Goal: Task Accomplishment & Management: Use online tool/utility

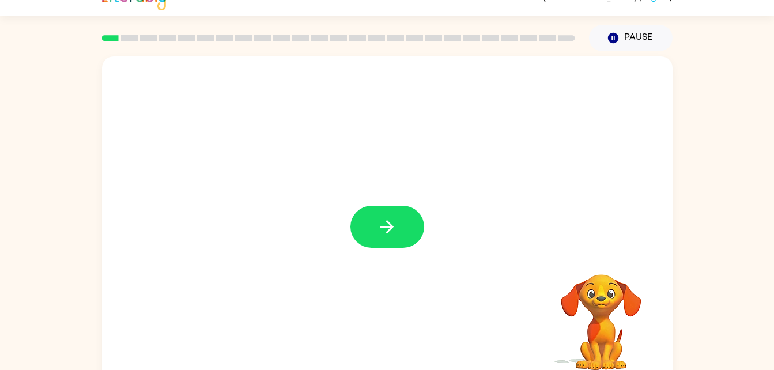
scroll to position [35, 0]
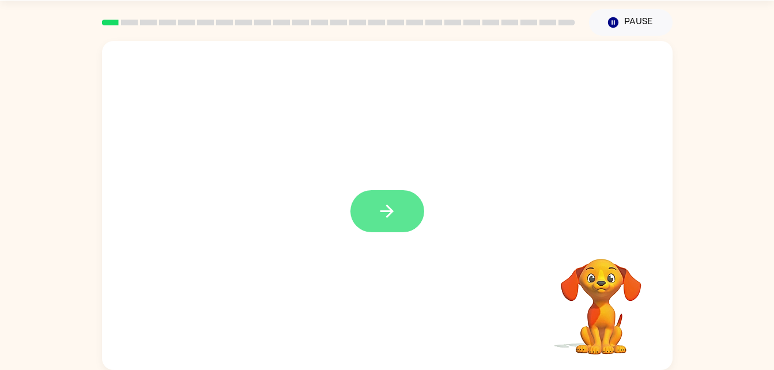
click at [381, 208] on icon "button" at bounding box center [387, 211] width 20 height 20
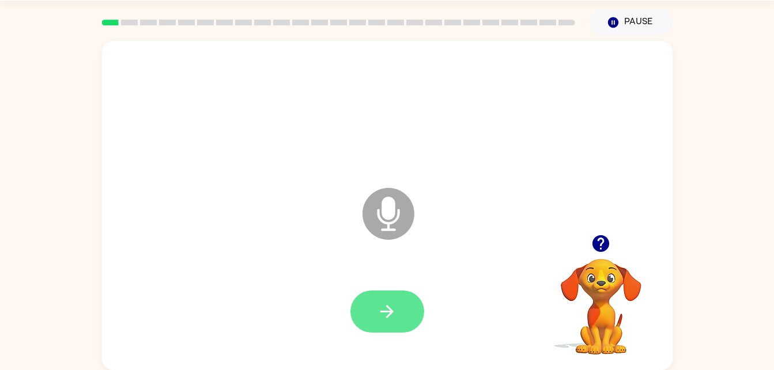
click at [385, 330] on button "button" at bounding box center [388, 312] width 74 height 42
click at [389, 309] on icon "button" at bounding box center [387, 312] width 20 height 20
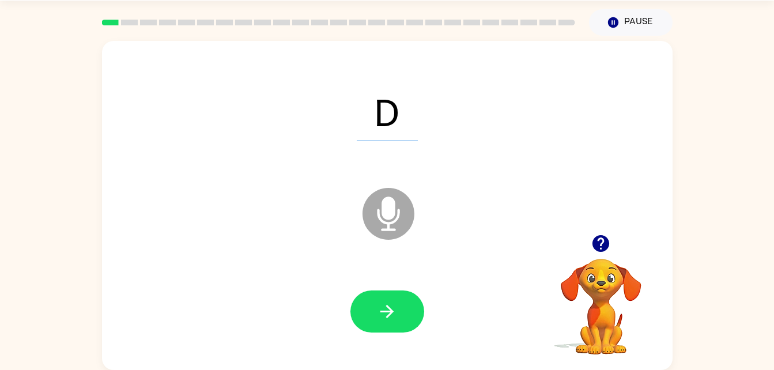
click at [394, 356] on div at bounding box center [388, 312] width 548 height 95
click at [394, 306] on icon "button" at bounding box center [387, 312] width 20 height 20
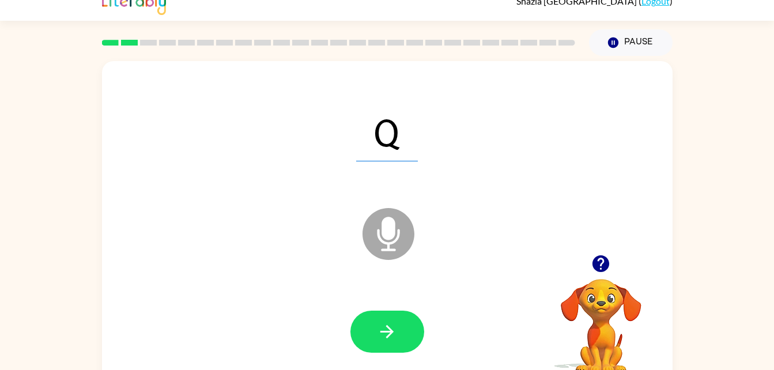
scroll to position [14, 0]
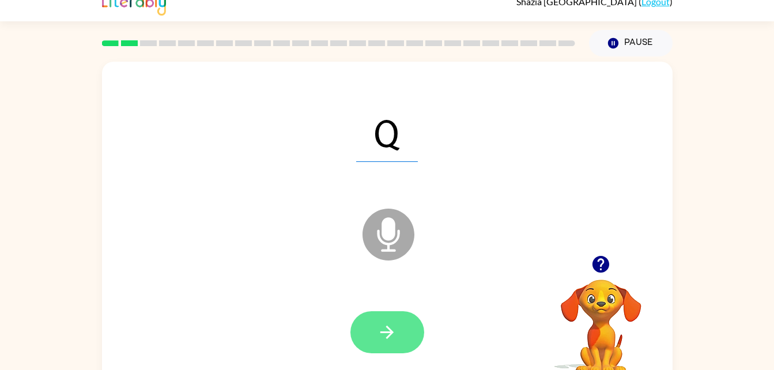
click at [376, 335] on button "button" at bounding box center [388, 332] width 74 height 42
click at [391, 343] on button "button" at bounding box center [388, 332] width 74 height 42
click at [384, 341] on icon "button" at bounding box center [387, 332] width 20 height 20
click at [382, 335] on icon "button" at bounding box center [387, 332] width 20 height 20
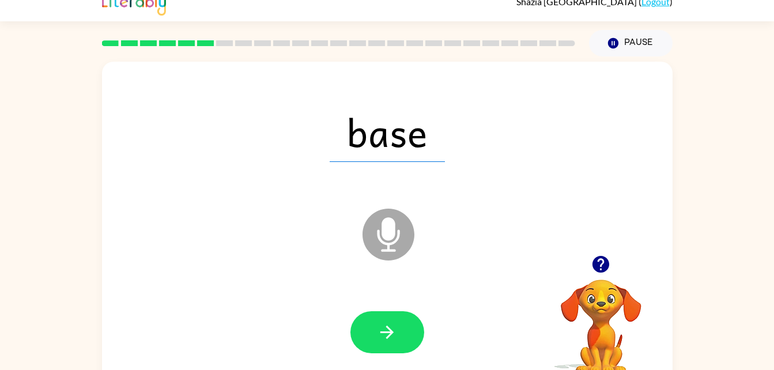
scroll to position [0, 0]
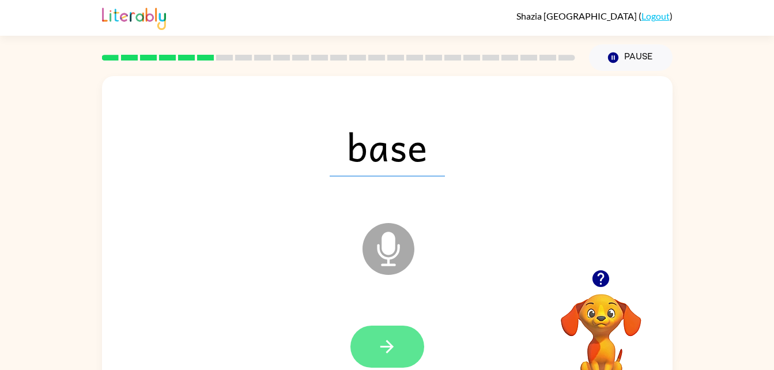
click at [381, 341] on icon "button" at bounding box center [387, 347] width 20 height 20
click at [389, 366] on button "button" at bounding box center [388, 347] width 74 height 42
click at [401, 354] on button "button" at bounding box center [388, 347] width 74 height 42
click at [394, 348] on icon "button" at bounding box center [387, 347] width 20 height 20
click at [374, 350] on button "button" at bounding box center [388, 347] width 74 height 42
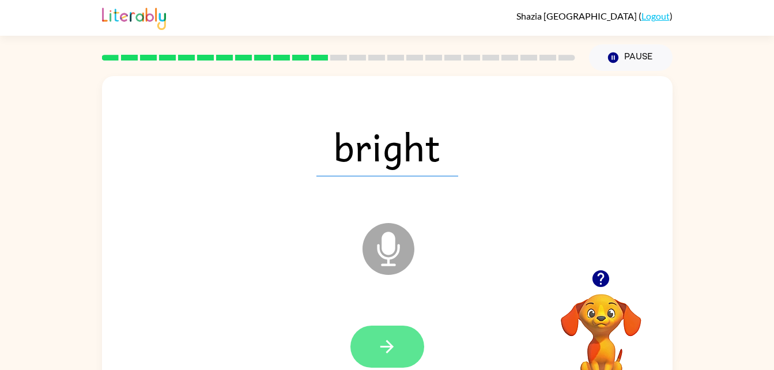
click at [378, 358] on button "button" at bounding box center [388, 347] width 74 height 42
click at [401, 359] on button "button" at bounding box center [388, 347] width 74 height 42
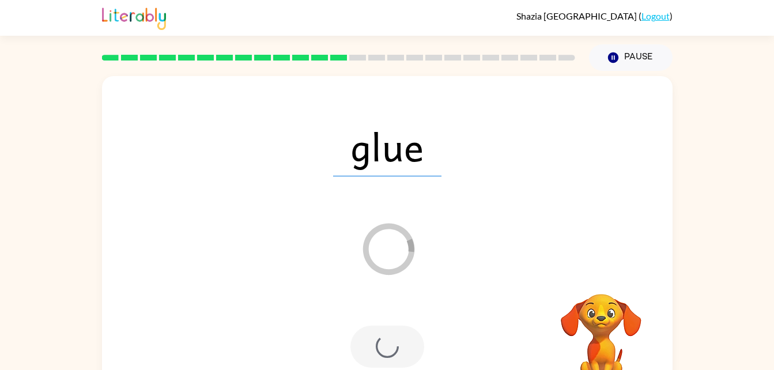
click at [387, 350] on div at bounding box center [388, 347] width 74 height 42
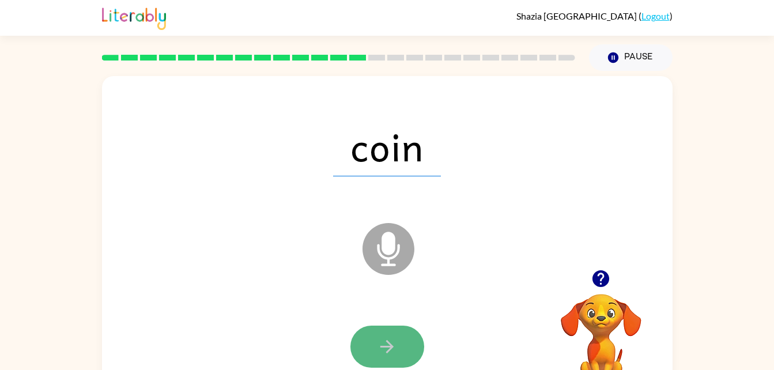
click at [389, 337] on icon "button" at bounding box center [387, 347] width 20 height 20
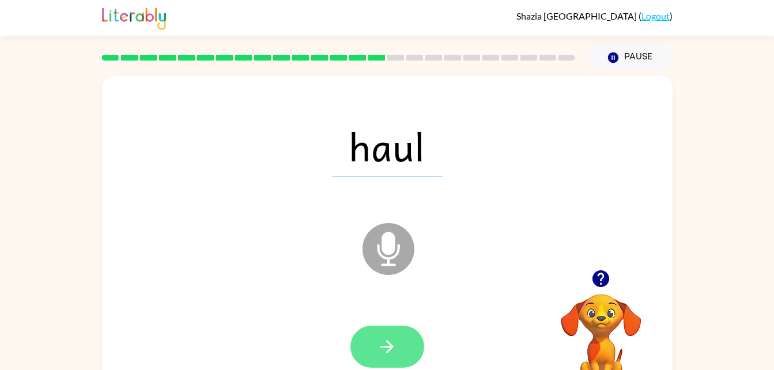
click at [389, 362] on button "button" at bounding box center [388, 347] width 74 height 42
click at [388, 345] on icon "button" at bounding box center [387, 347] width 20 height 20
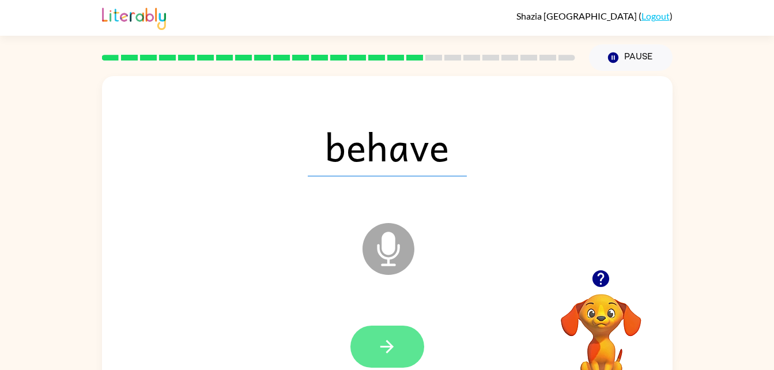
click at [392, 364] on button "button" at bounding box center [388, 347] width 74 height 42
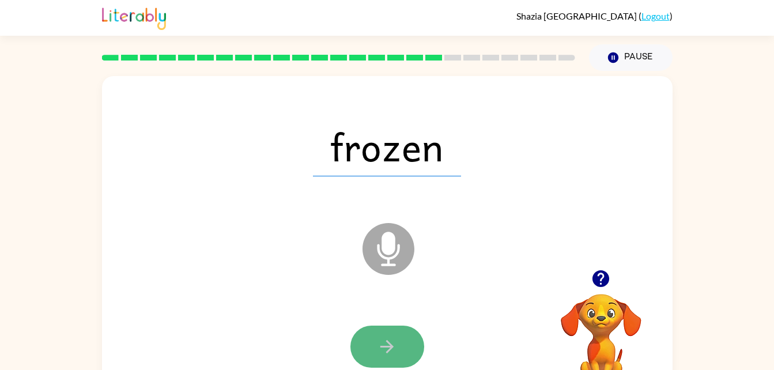
click at [404, 347] on button "button" at bounding box center [388, 347] width 74 height 42
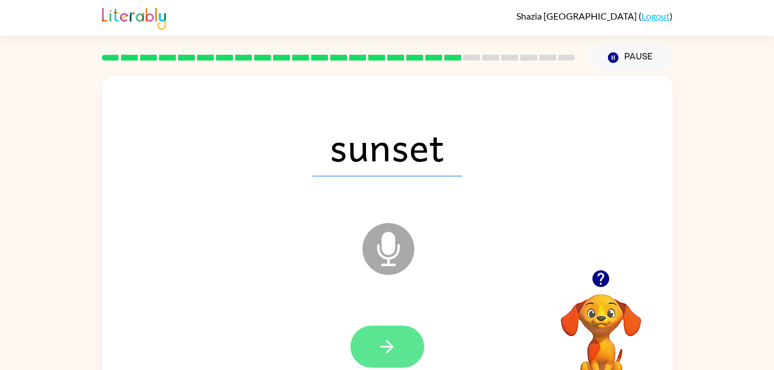
click at [375, 332] on button "button" at bounding box center [388, 347] width 74 height 42
click at [390, 345] on icon "button" at bounding box center [387, 346] width 13 height 13
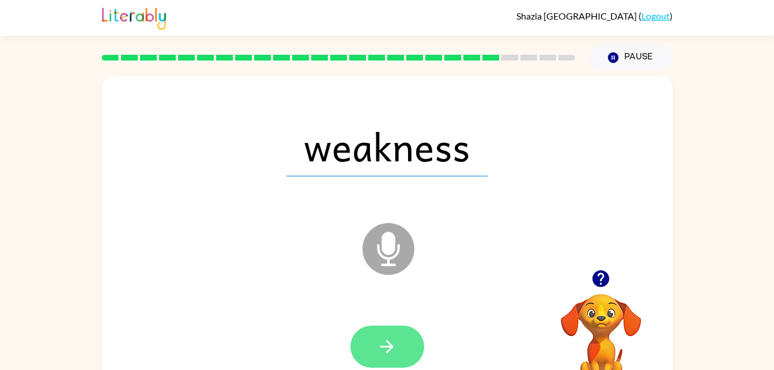
click at [376, 359] on button "button" at bounding box center [388, 347] width 74 height 42
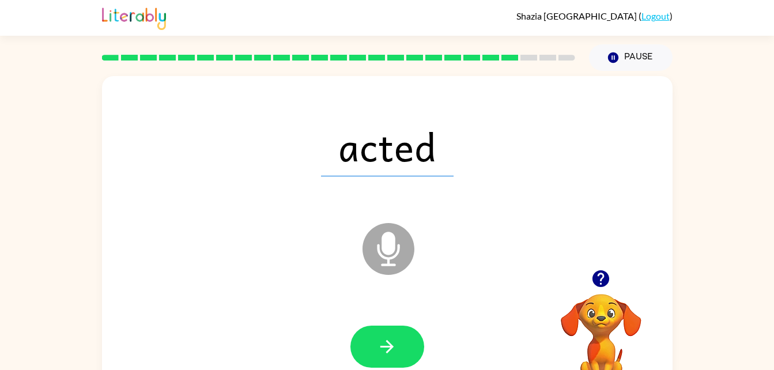
click at [404, 171] on span "acted" at bounding box center [387, 146] width 133 height 60
click at [383, 341] on icon "button" at bounding box center [387, 347] width 20 height 20
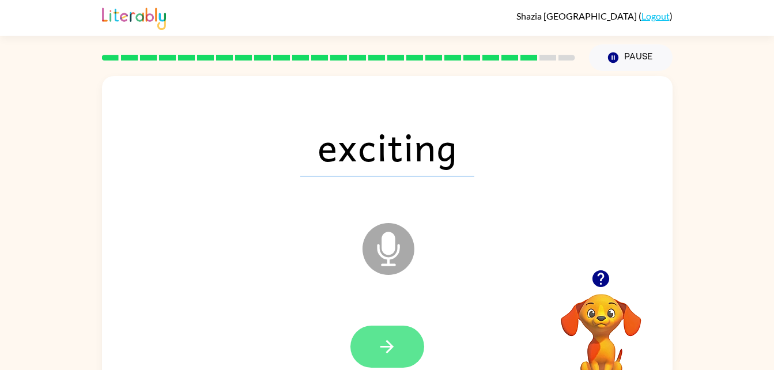
click at [395, 363] on button "button" at bounding box center [388, 347] width 74 height 42
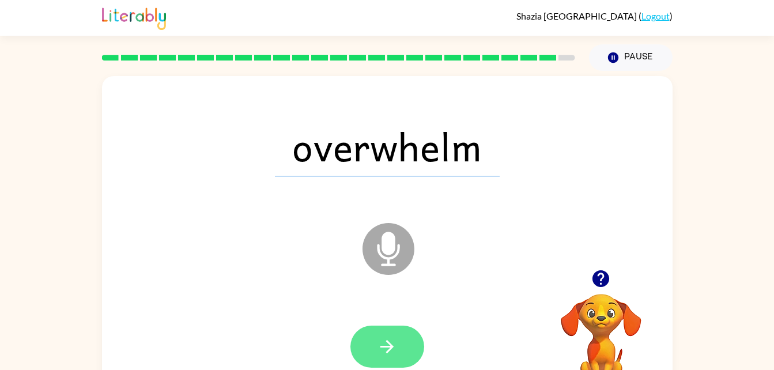
click at [396, 360] on button "button" at bounding box center [388, 347] width 74 height 42
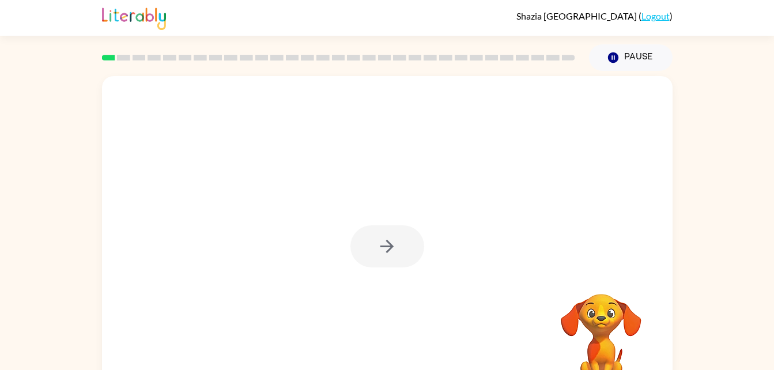
scroll to position [23, 0]
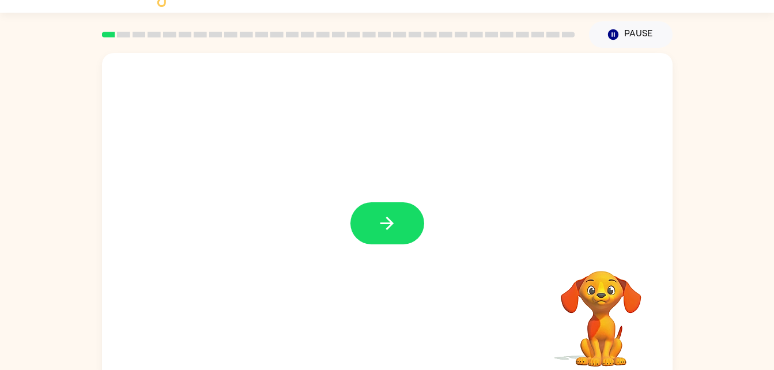
click at [423, 238] on div at bounding box center [388, 223] width 74 height 42
click at [374, 225] on button "button" at bounding box center [388, 223] width 74 height 42
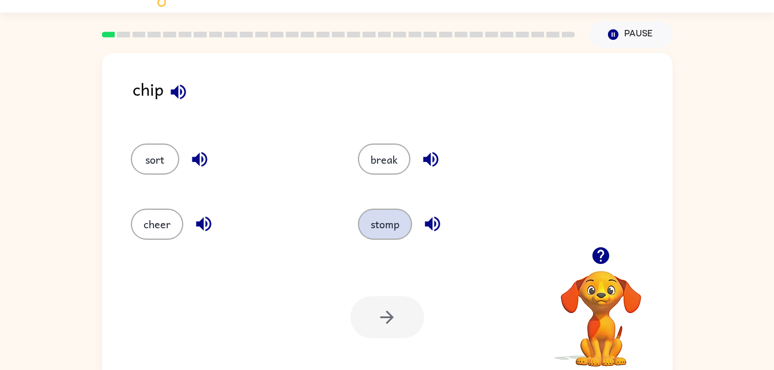
click at [399, 235] on button "stomp" at bounding box center [385, 224] width 54 height 31
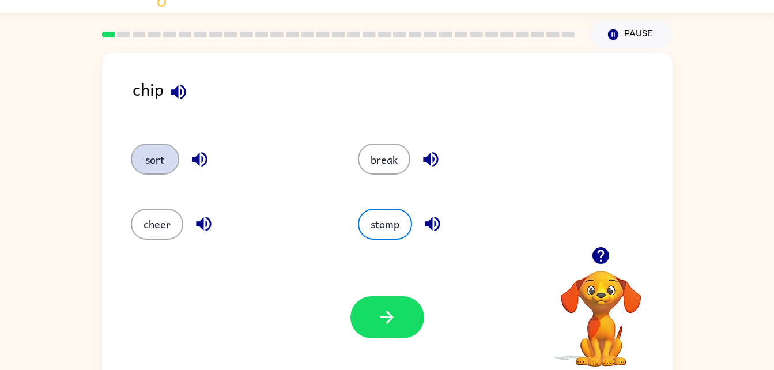
click at [146, 166] on button "sort" at bounding box center [155, 159] width 48 height 31
click at [391, 231] on button "stomp" at bounding box center [385, 224] width 54 height 31
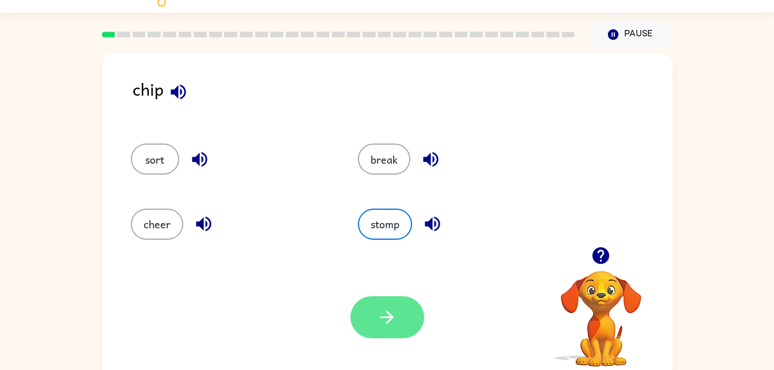
click at [396, 326] on icon "button" at bounding box center [387, 317] width 20 height 20
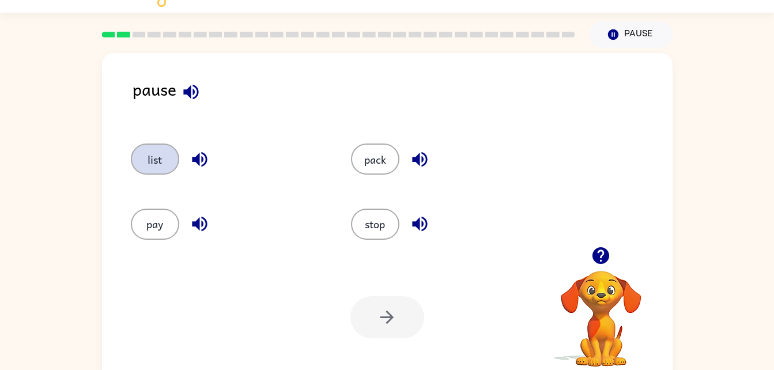
click at [169, 161] on button "list" at bounding box center [155, 159] width 48 height 31
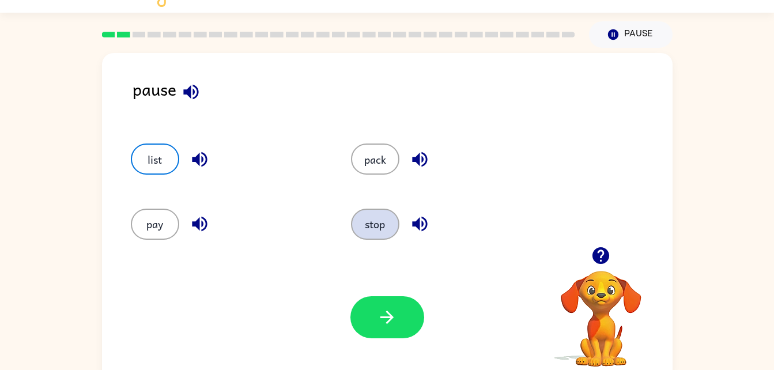
click at [368, 239] on button "stop" at bounding box center [375, 224] width 48 height 31
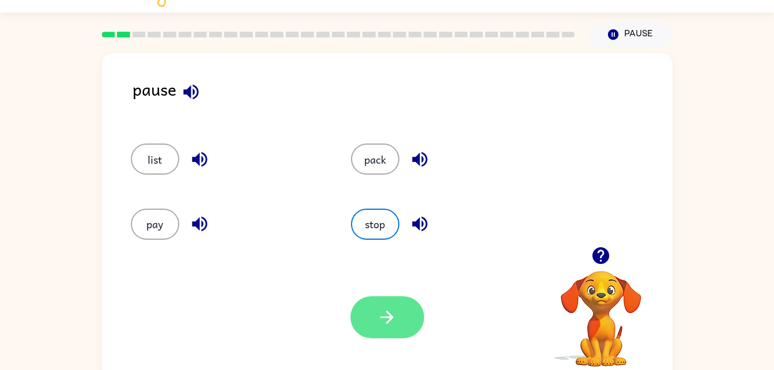
click at [402, 303] on button "button" at bounding box center [388, 317] width 74 height 42
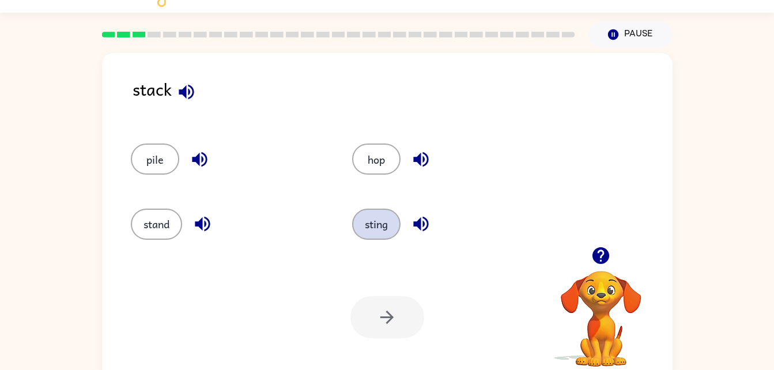
click at [374, 224] on button "sting" at bounding box center [376, 224] width 48 height 31
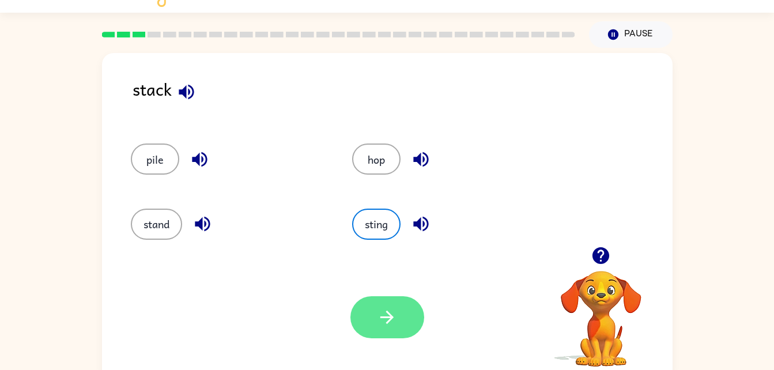
click at [409, 317] on button "button" at bounding box center [388, 317] width 74 height 42
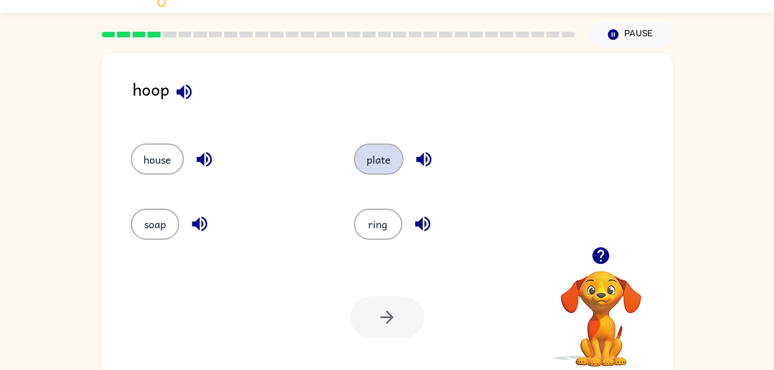
click at [381, 160] on button "plate" at bounding box center [379, 159] width 50 height 31
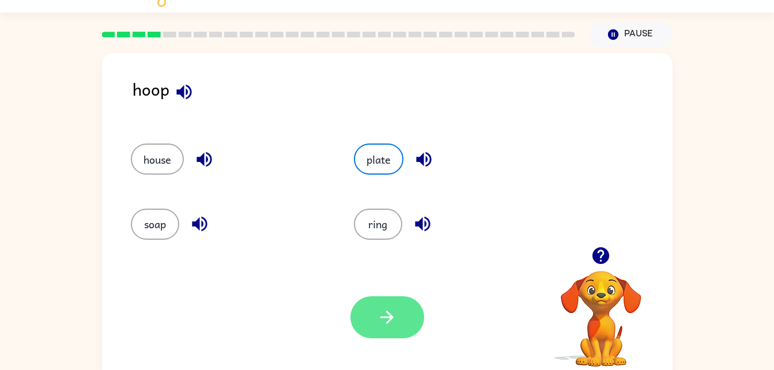
click at [358, 308] on button "button" at bounding box center [388, 317] width 74 height 42
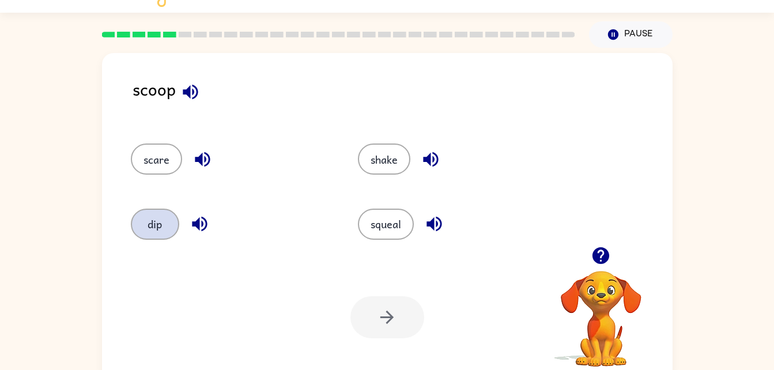
click at [157, 230] on button "dip" at bounding box center [155, 224] width 48 height 31
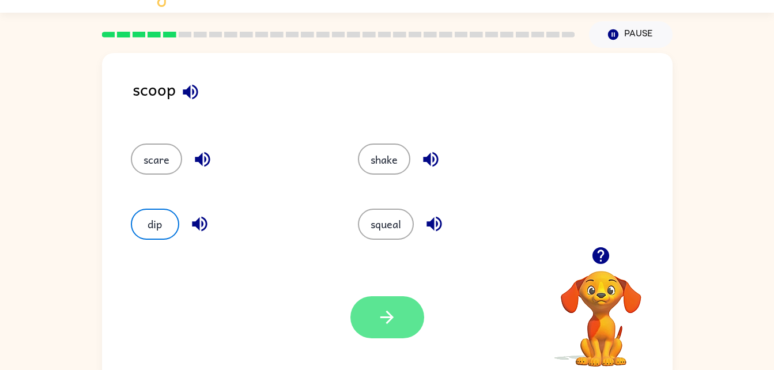
click at [378, 321] on icon "button" at bounding box center [387, 317] width 20 height 20
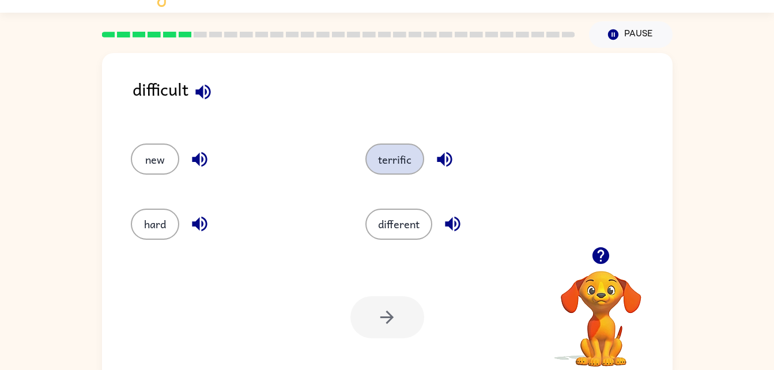
click at [383, 168] on button "terrific" at bounding box center [395, 159] width 59 height 31
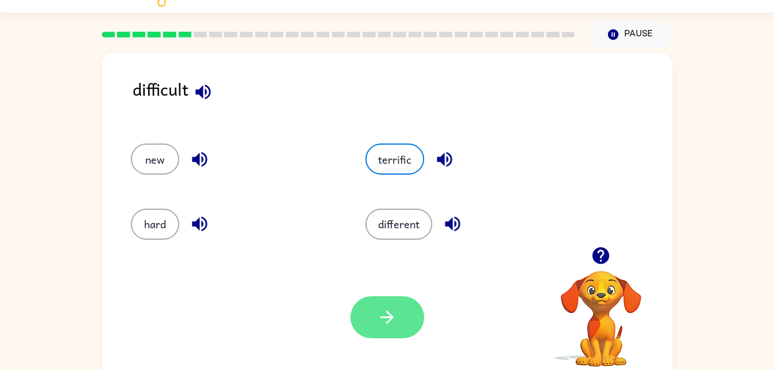
click at [397, 322] on icon "button" at bounding box center [387, 317] width 20 height 20
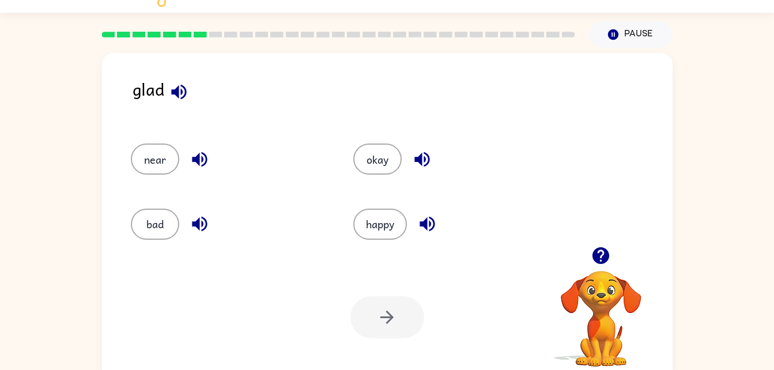
click at [389, 322] on div at bounding box center [388, 317] width 74 height 42
click at [153, 229] on button "bad" at bounding box center [155, 224] width 48 height 31
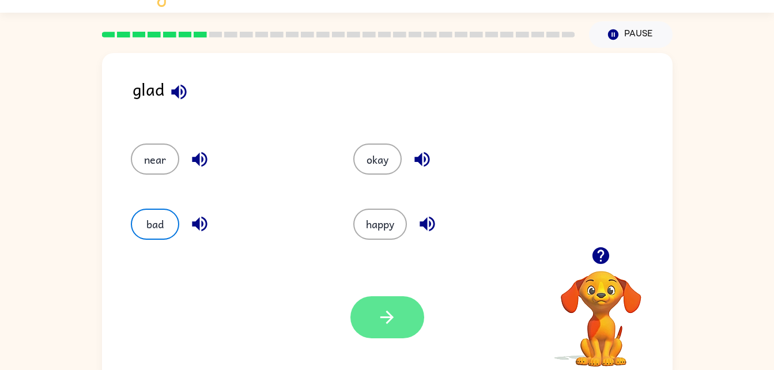
click at [394, 327] on icon "button" at bounding box center [387, 317] width 20 height 20
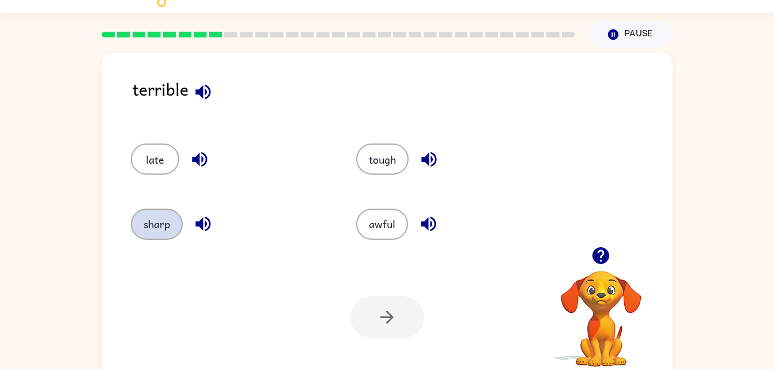
click at [147, 237] on button "sharp" at bounding box center [157, 224] width 52 height 31
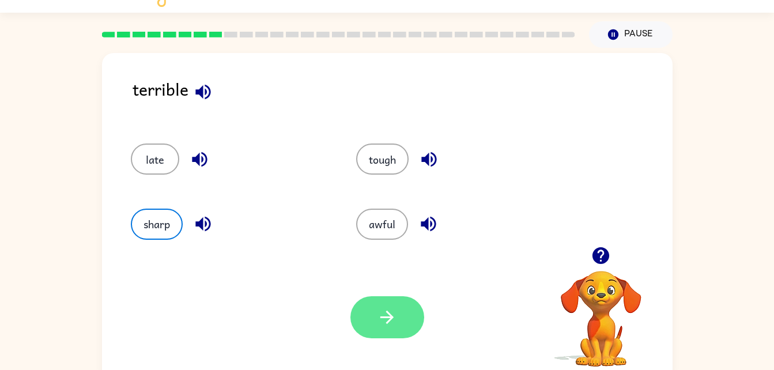
click at [366, 337] on button "button" at bounding box center [388, 317] width 74 height 42
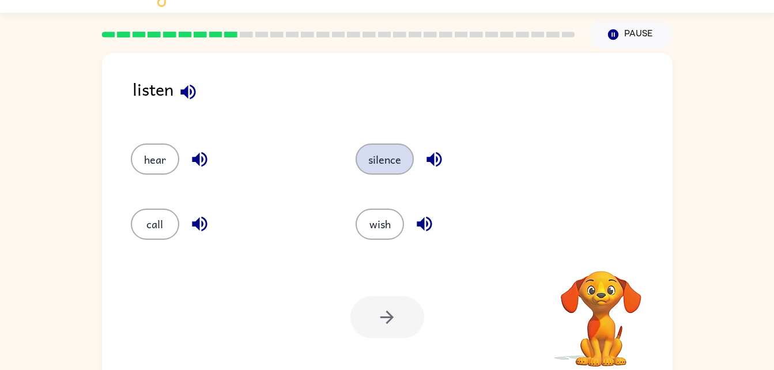
click at [381, 145] on button "silence" at bounding box center [385, 159] width 58 height 31
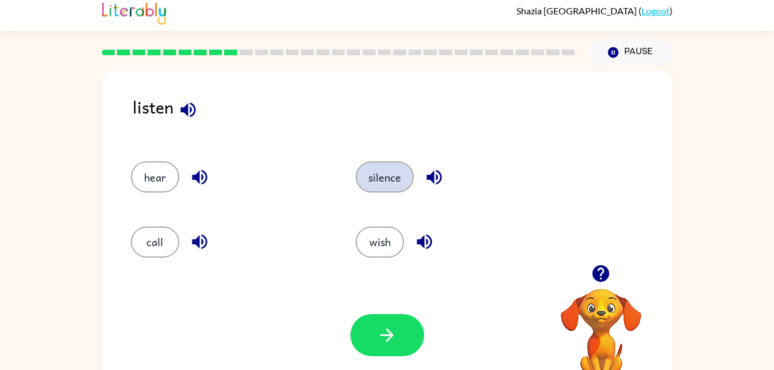
scroll to position [0, 0]
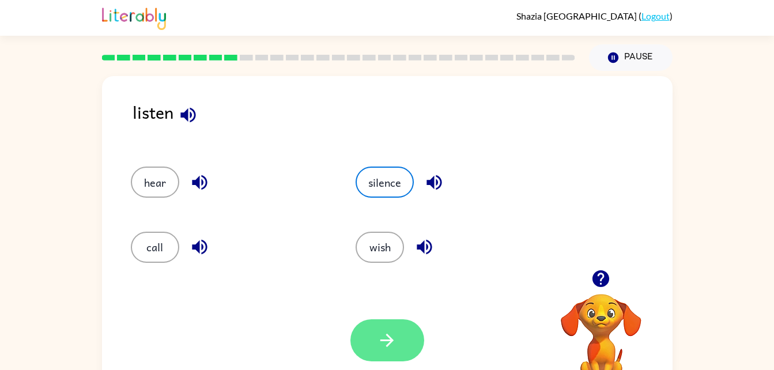
click at [409, 334] on button "button" at bounding box center [388, 340] width 74 height 42
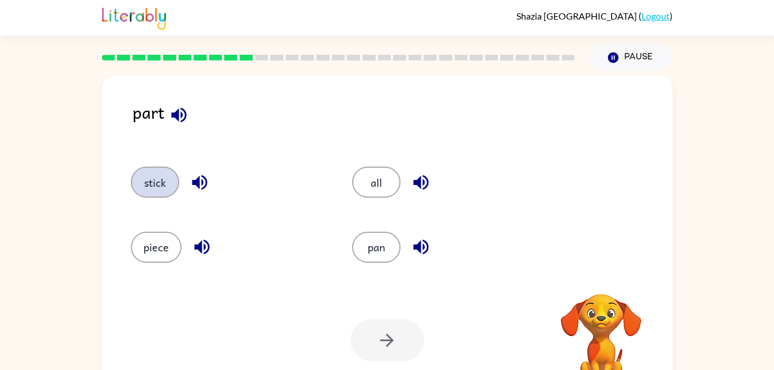
click at [156, 178] on button "stick" at bounding box center [155, 182] width 48 height 31
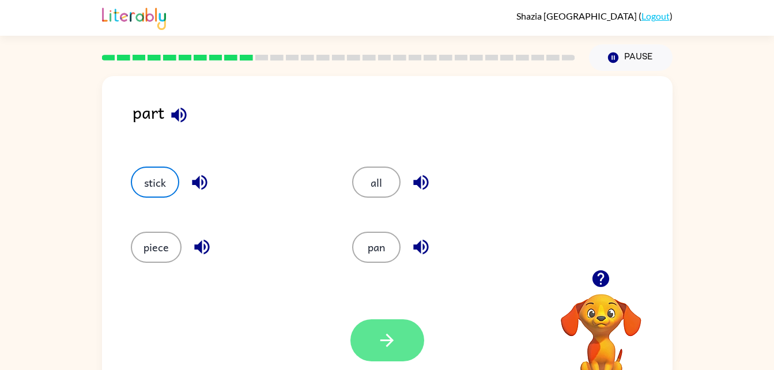
click at [394, 336] on icon "button" at bounding box center [387, 340] width 20 height 20
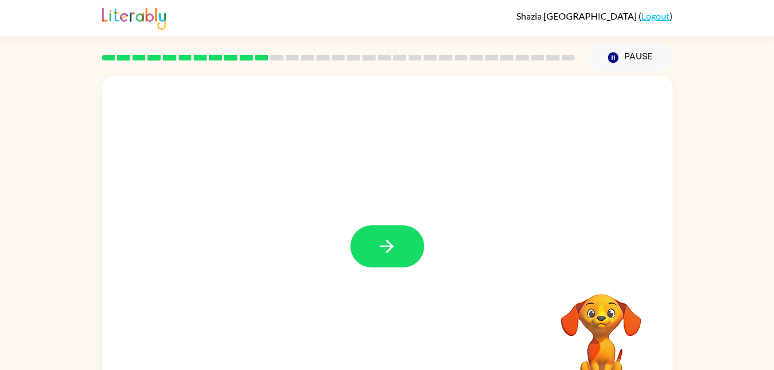
click at [469, 280] on div at bounding box center [387, 240] width 571 height 329
click at [397, 266] on button "button" at bounding box center [388, 246] width 74 height 42
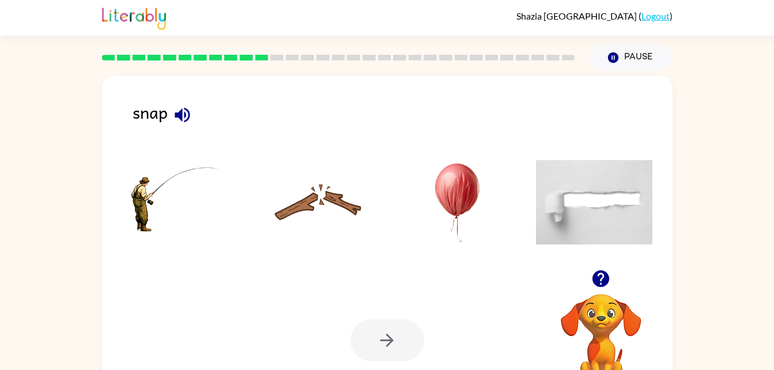
click at [333, 225] on img at bounding box center [318, 202] width 116 height 86
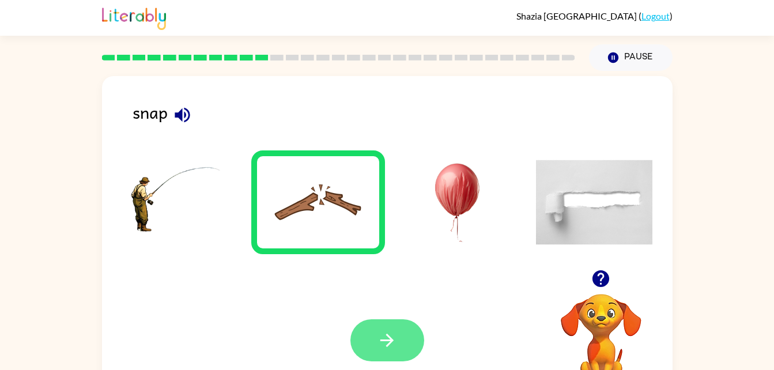
click at [405, 347] on button "button" at bounding box center [388, 340] width 74 height 42
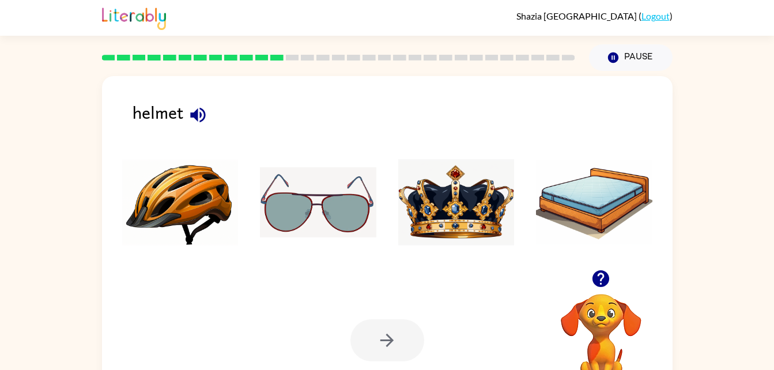
click at [185, 215] on img at bounding box center [180, 202] width 116 height 86
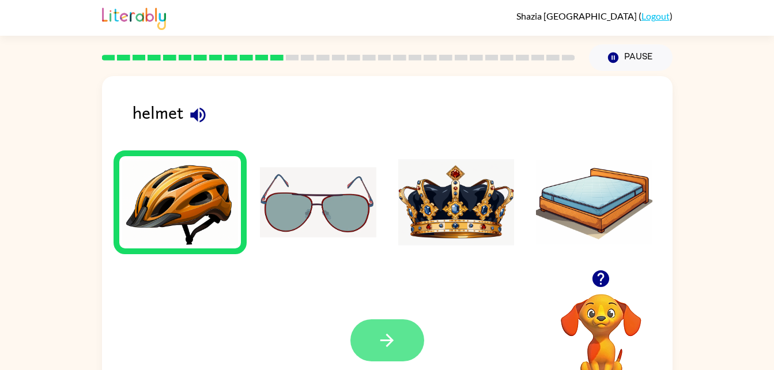
click at [421, 347] on button "button" at bounding box center [388, 340] width 74 height 42
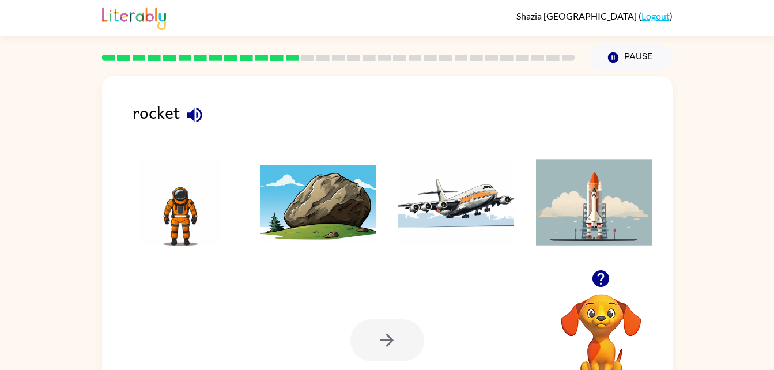
click at [328, 195] on img at bounding box center [318, 202] width 116 height 86
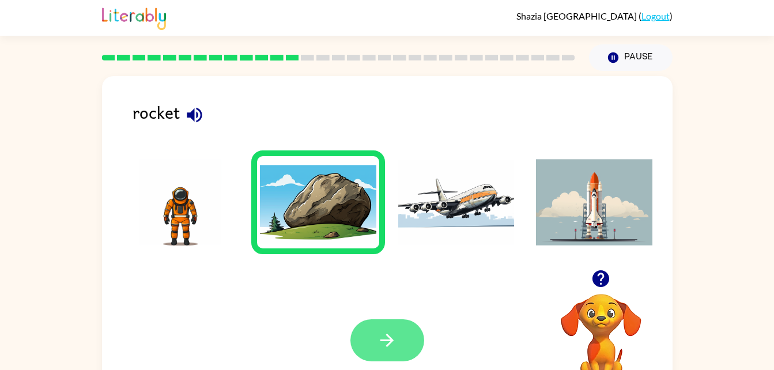
click at [381, 319] on button "button" at bounding box center [388, 340] width 74 height 42
click at [402, 330] on div at bounding box center [388, 340] width 74 height 42
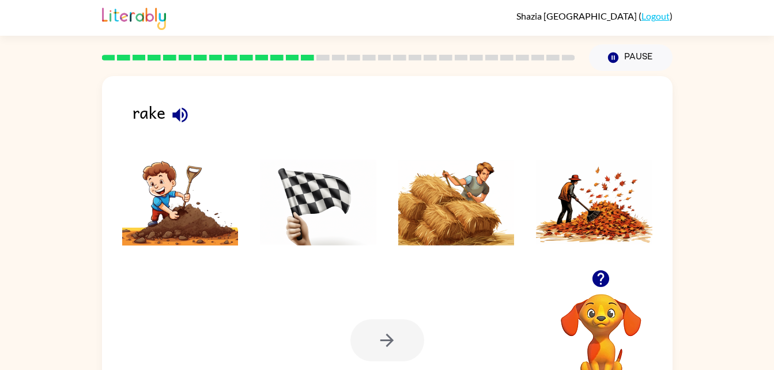
scroll to position [9, 0]
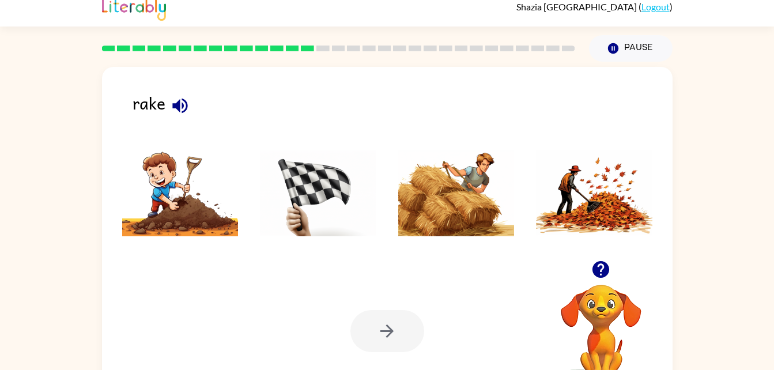
click at [563, 220] on img at bounding box center [594, 193] width 116 height 86
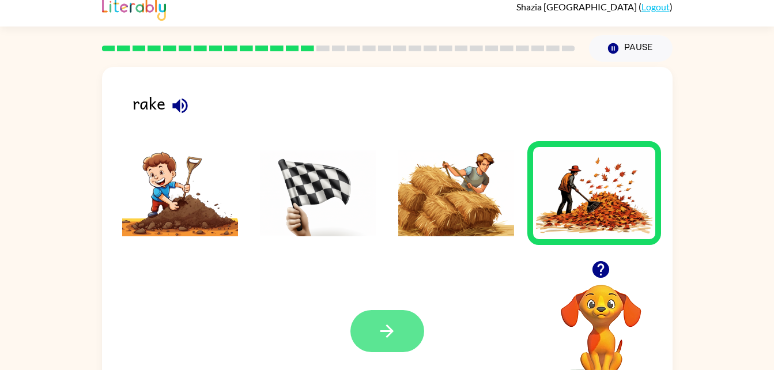
click at [383, 333] on icon "button" at bounding box center [387, 331] width 20 height 20
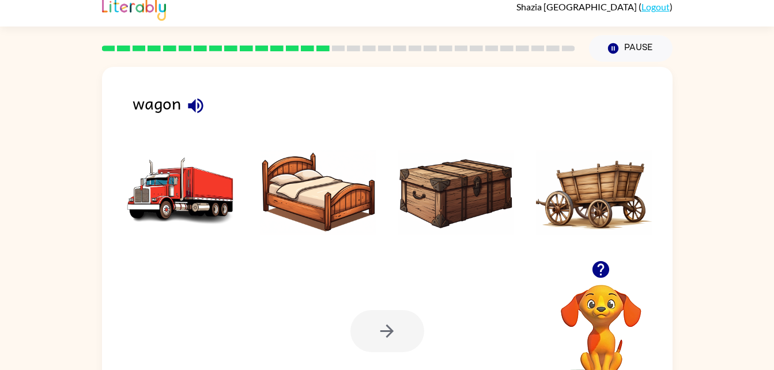
click at [198, 210] on img at bounding box center [180, 193] width 116 height 86
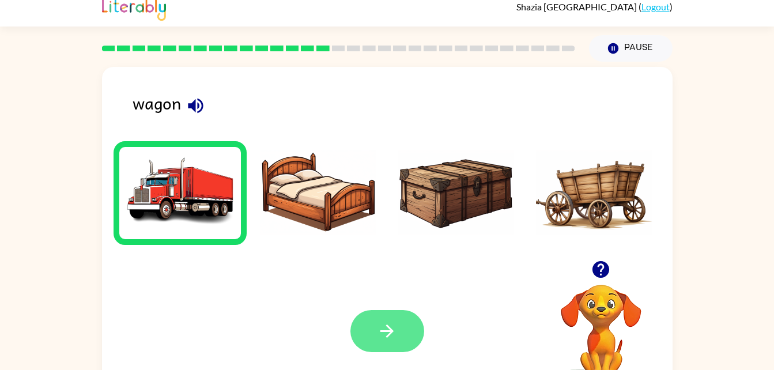
click at [405, 313] on button "button" at bounding box center [388, 331] width 74 height 42
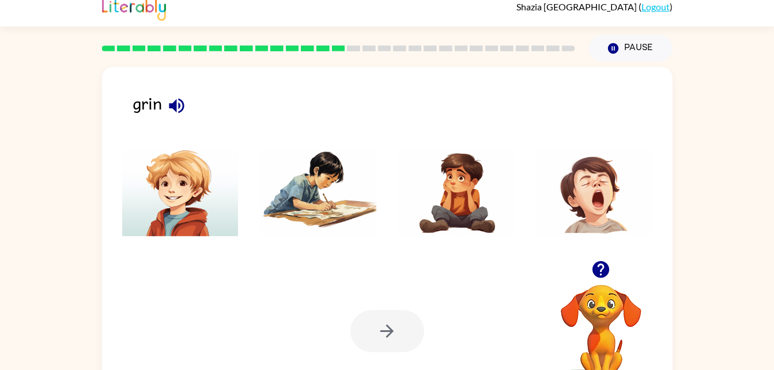
click at [589, 202] on img at bounding box center [594, 193] width 116 height 86
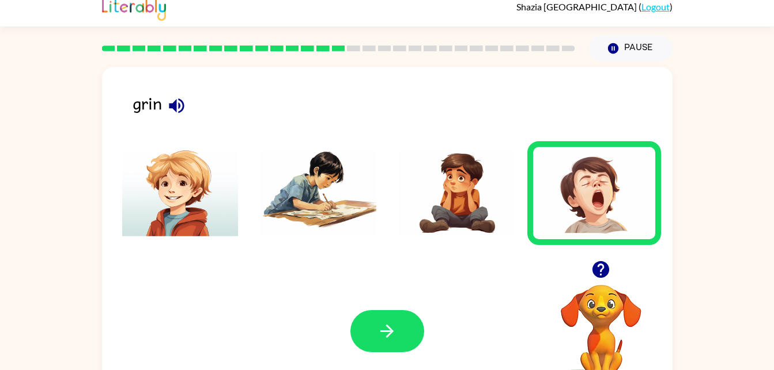
click at [583, 200] on img at bounding box center [594, 193] width 116 height 86
click at [422, 336] on button "button" at bounding box center [388, 331] width 74 height 42
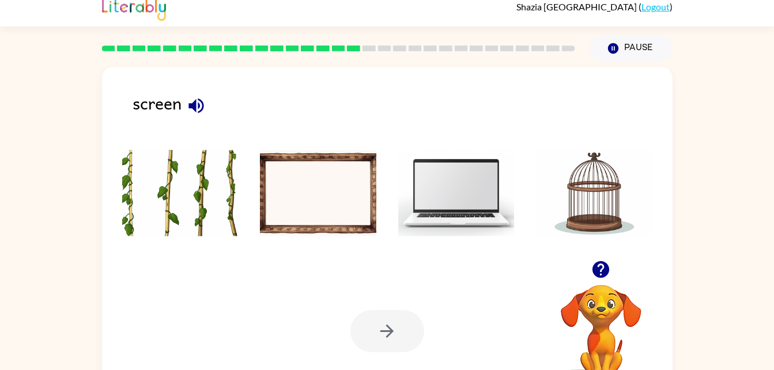
click at [137, 178] on img at bounding box center [180, 193] width 116 height 86
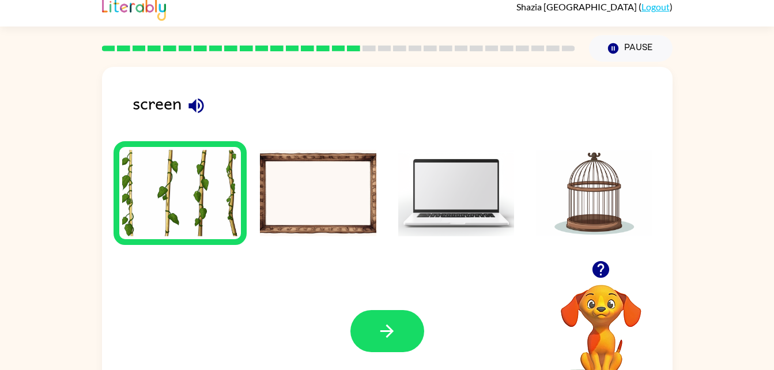
click at [442, 206] on img at bounding box center [456, 193] width 116 height 86
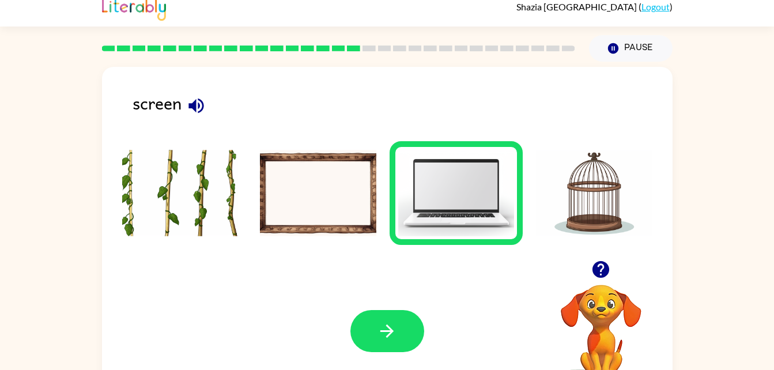
click at [434, 318] on div "Your browser must support playing .mp4 files to use Literably. Please try using…" at bounding box center [387, 331] width 571 height 130
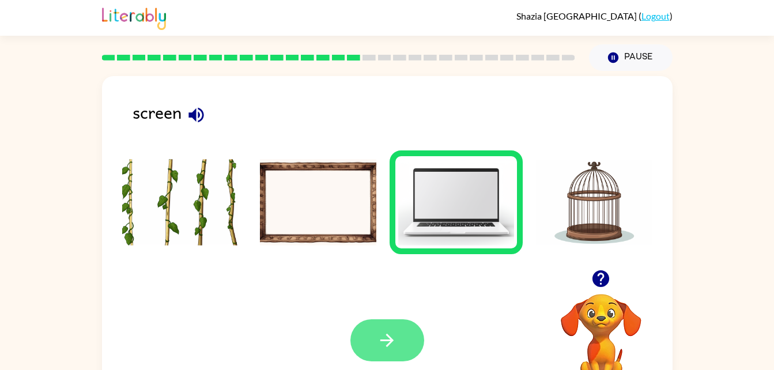
click at [375, 338] on button "button" at bounding box center [388, 340] width 74 height 42
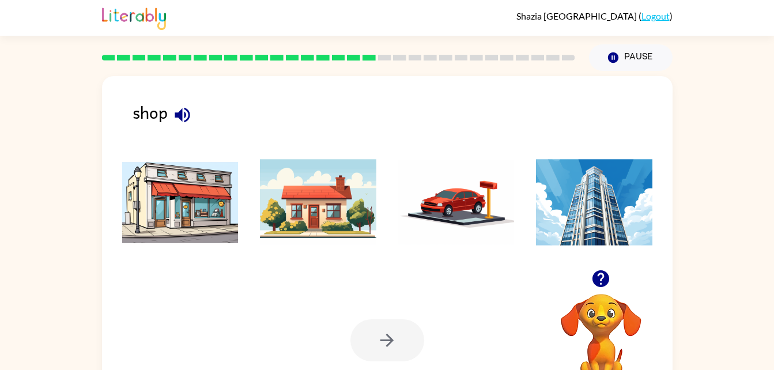
click at [478, 179] on img at bounding box center [456, 202] width 116 height 86
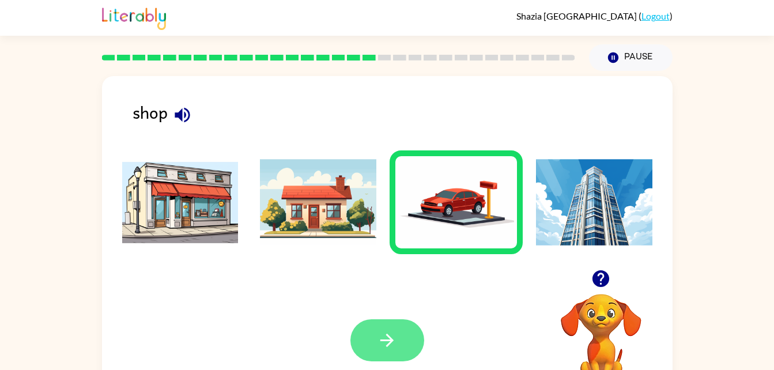
click at [394, 360] on button "button" at bounding box center [388, 340] width 74 height 42
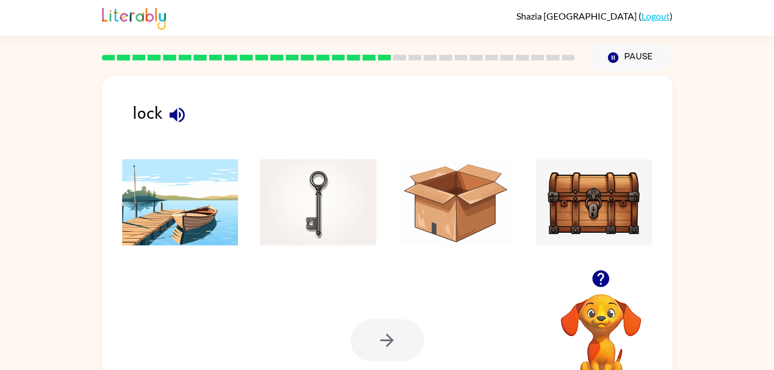
click at [594, 192] on img at bounding box center [594, 202] width 116 height 86
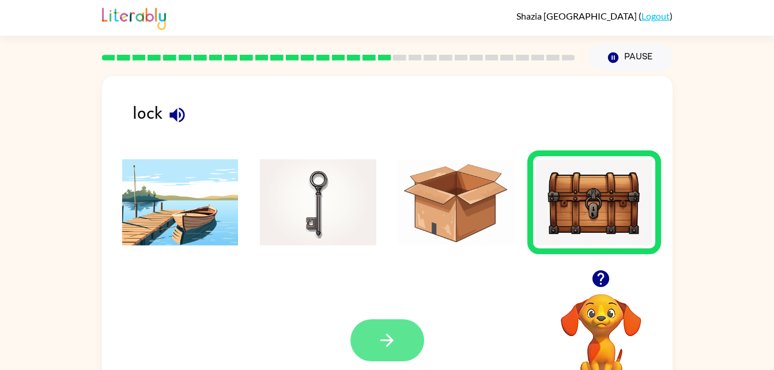
click at [393, 327] on button "button" at bounding box center [388, 340] width 74 height 42
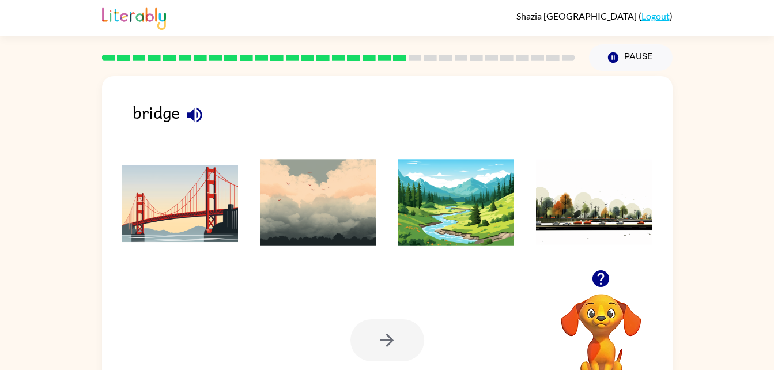
click at [191, 230] on img at bounding box center [180, 202] width 116 height 86
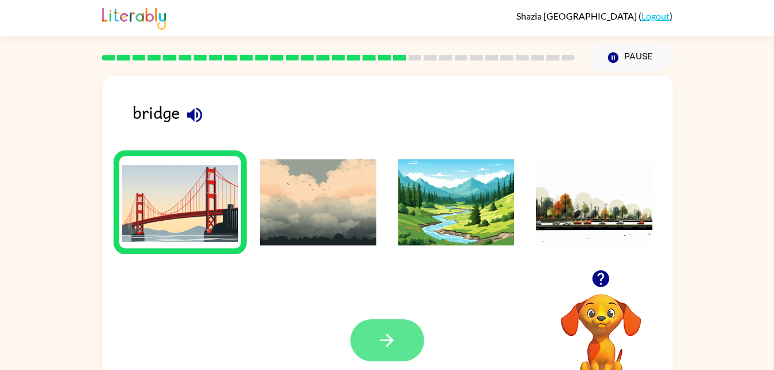
click at [367, 334] on button "button" at bounding box center [388, 340] width 74 height 42
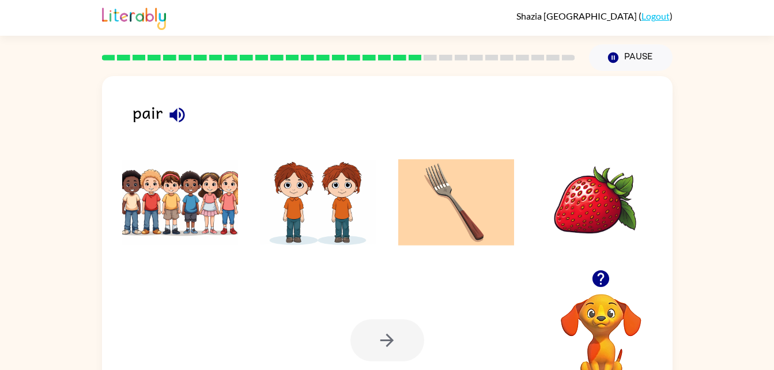
click at [277, 220] on img at bounding box center [318, 202] width 116 height 86
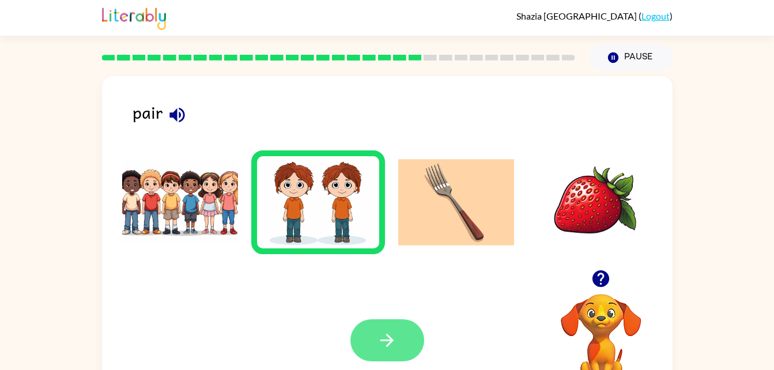
click at [372, 338] on button "button" at bounding box center [388, 340] width 74 height 42
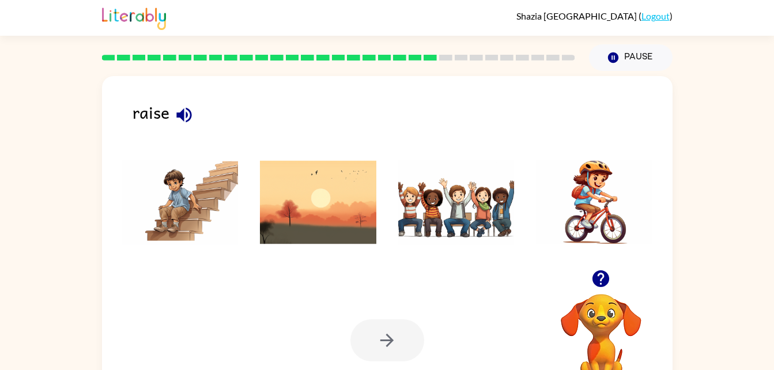
click at [194, 209] on img at bounding box center [180, 202] width 116 height 86
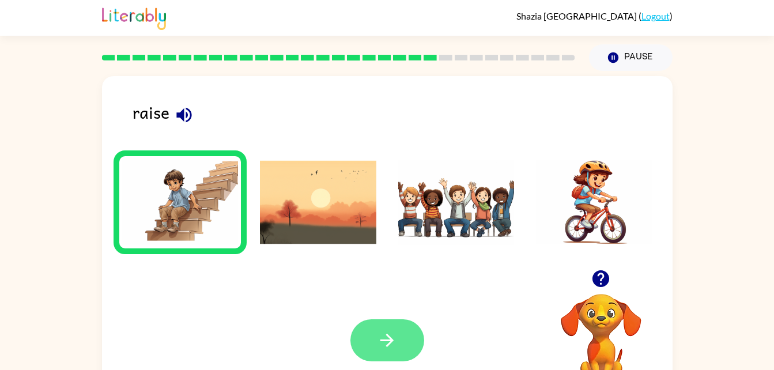
click at [363, 326] on button "button" at bounding box center [388, 340] width 74 height 42
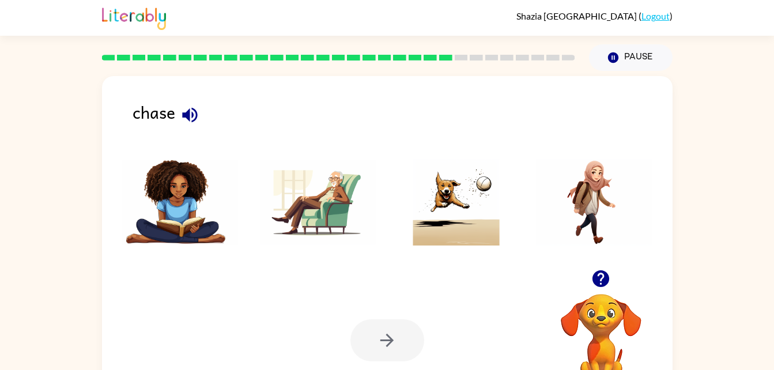
click at [471, 206] on img at bounding box center [456, 202] width 116 height 86
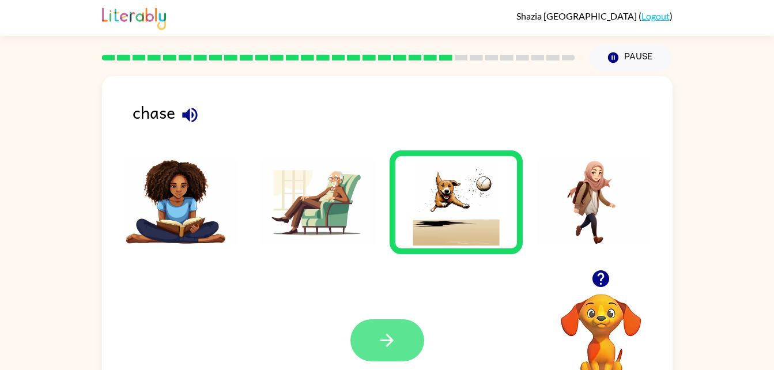
click at [406, 359] on button "button" at bounding box center [388, 340] width 74 height 42
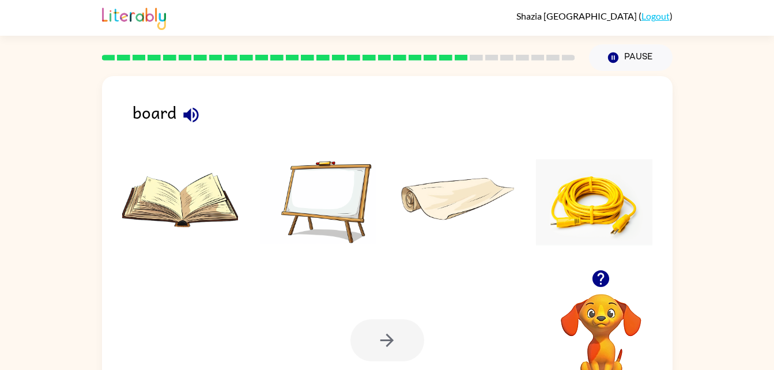
click at [157, 84] on div "board Your browser must support playing .mp4 files to use Literably. Please try…" at bounding box center [387, 240] width 571 height 329
click at [157, 85] on div "board Your browser must support playing .mp4 files to use Literably. Please try…" at bounding box center [387, 240] width 571 height 329
click at [159, 83] on div "board Your browser must support playing .mp4 files to use Literably. Please try…" at bounding box center [387, 240] width 571 height 329
click at [188, 190] on img at bounding box center [180, 202] width 116 height 86
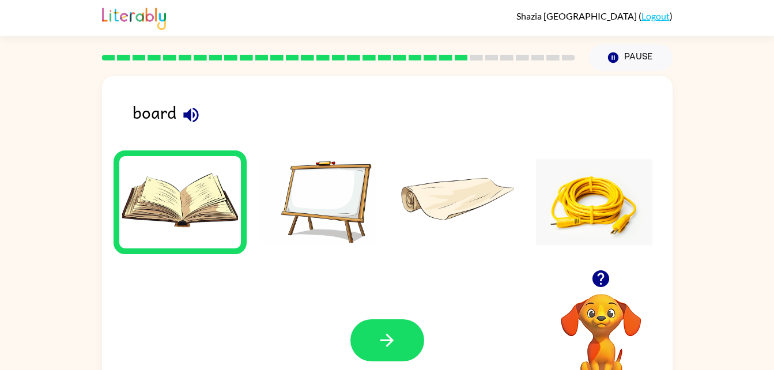
click at [435, 190] on img at bounding box center [456, 202] width 116 height 86
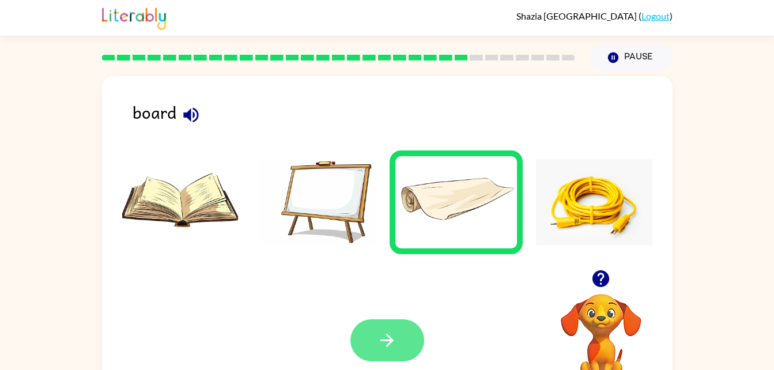
click at [391, 347] on icon "button" at bounding box center [387, 340] width 20 height 20
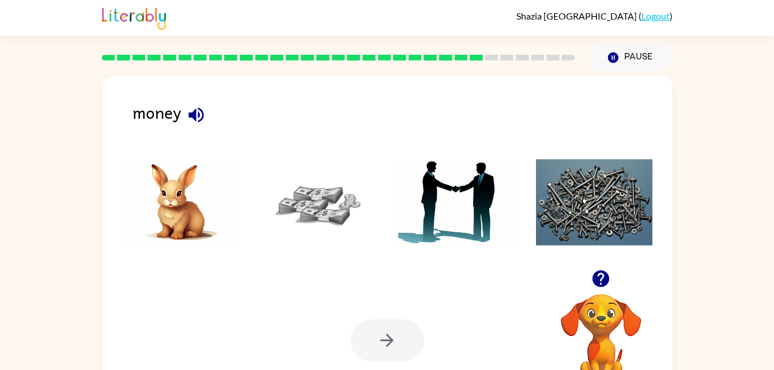
click at [322, 189] on img at bounding box center [318, 202] width 116 height 86
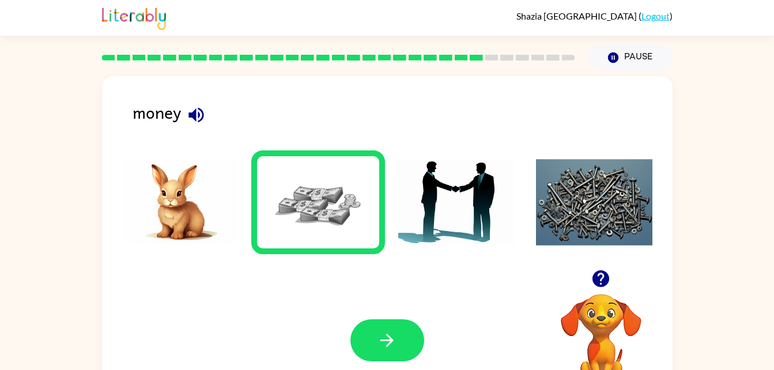
click at [324, 195] on img at bounding box center [318, 202] width 116 height 86
click at [381, 341] on icon "button" at bounding box center [387, 340] width 13 height 13
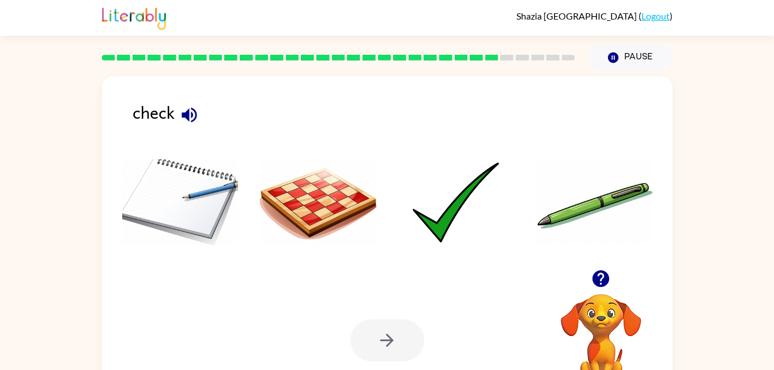
click at [334, 189] on img at bounding box center [318, 202] width 116 height 86
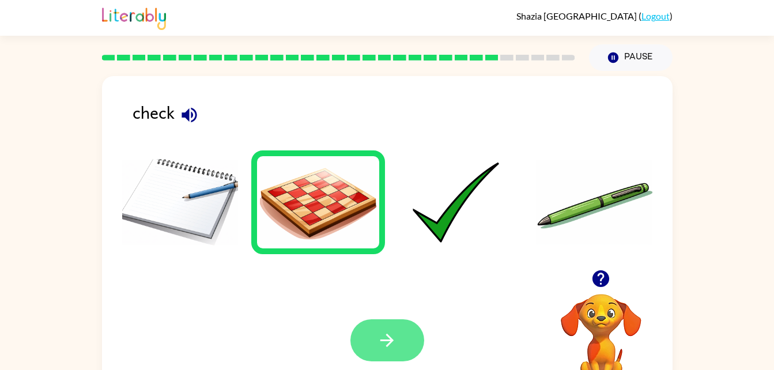
click at [401, 330] on button "button" at bounding box center [388, 340] width 74 height 42
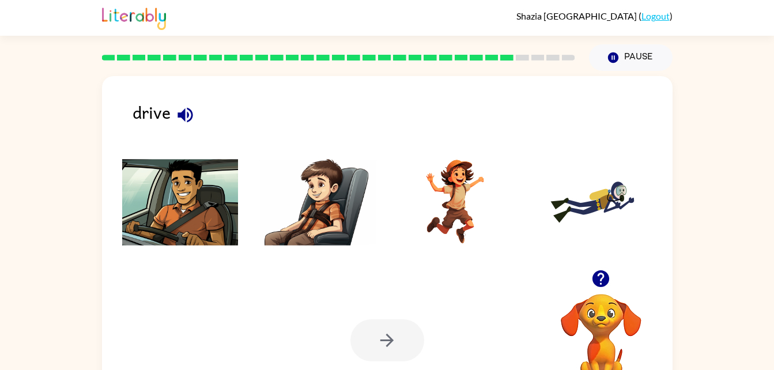
click at [178, 228] on img at bounding box center [180, 202] width 116 height 86
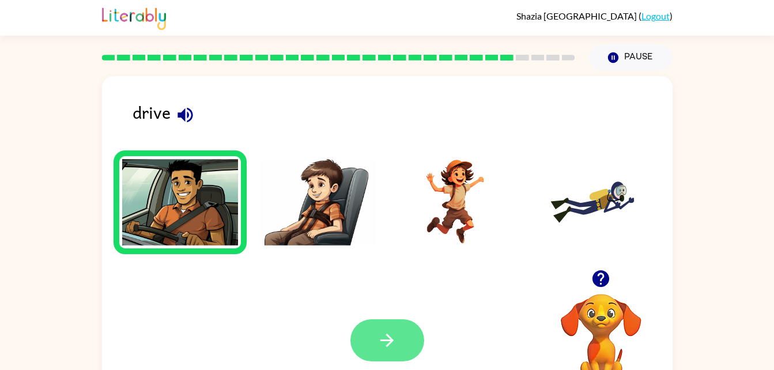
click at [398, 361] on button "button" at bounding box center [388, 340] width 74 height 42
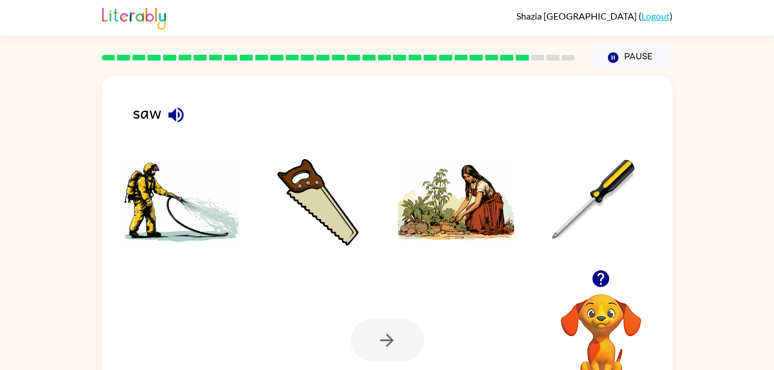
click at [315, 209] on img at bounding box center [318, 202] width 116 height 86
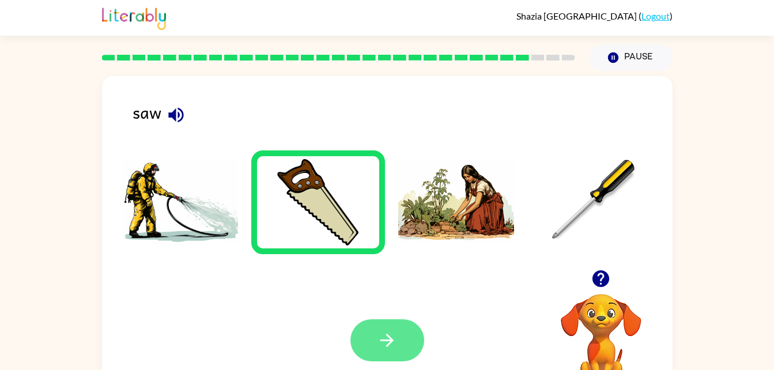
click at [389, 337] on icon "button" at bounding box center [387, 340] width 13 height 13
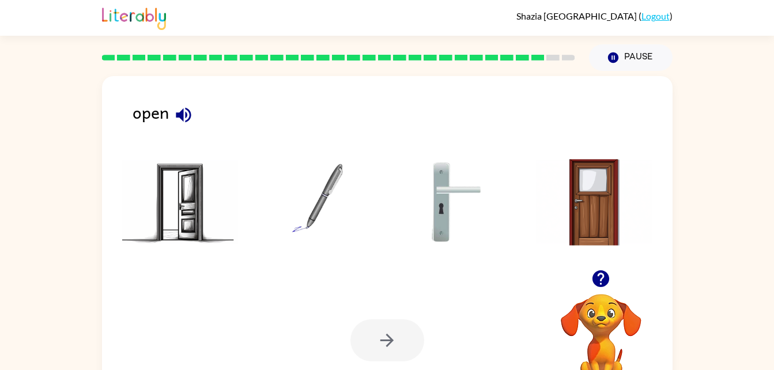
click at [181, 208] on img at bounding box center [180, 202] width 116 height 86
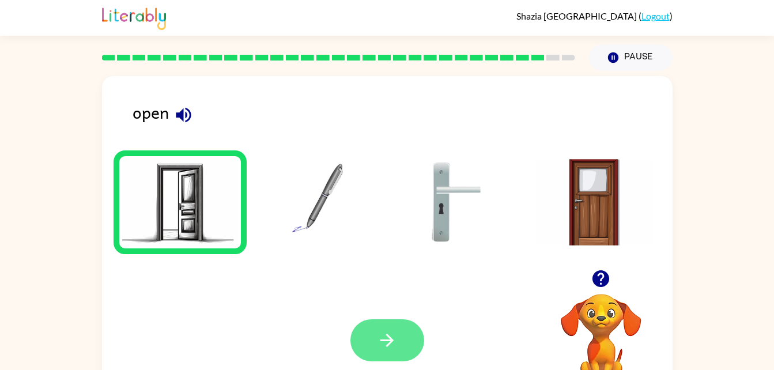
click at [374, 347] on button "button" at bounding box center [388, 340] width 74 height 42
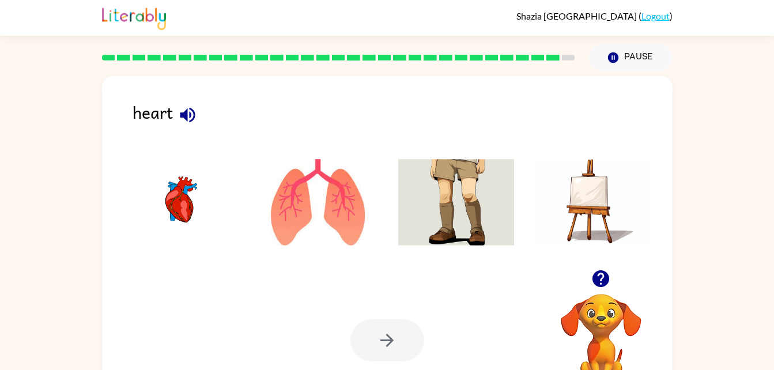
click at [201, 202] on img at bounding box center [180, 202] width 116 height 86
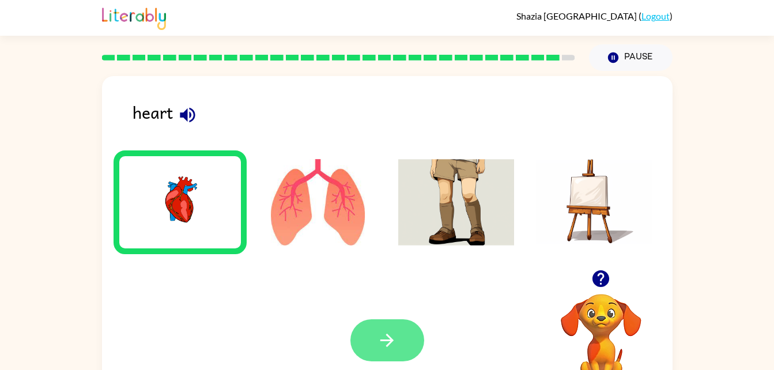
click at [394, 345] on icon "button" at bounding box center [387, 340] width 20 height 20
